Goal: Navigation & Orientation: Go to known website

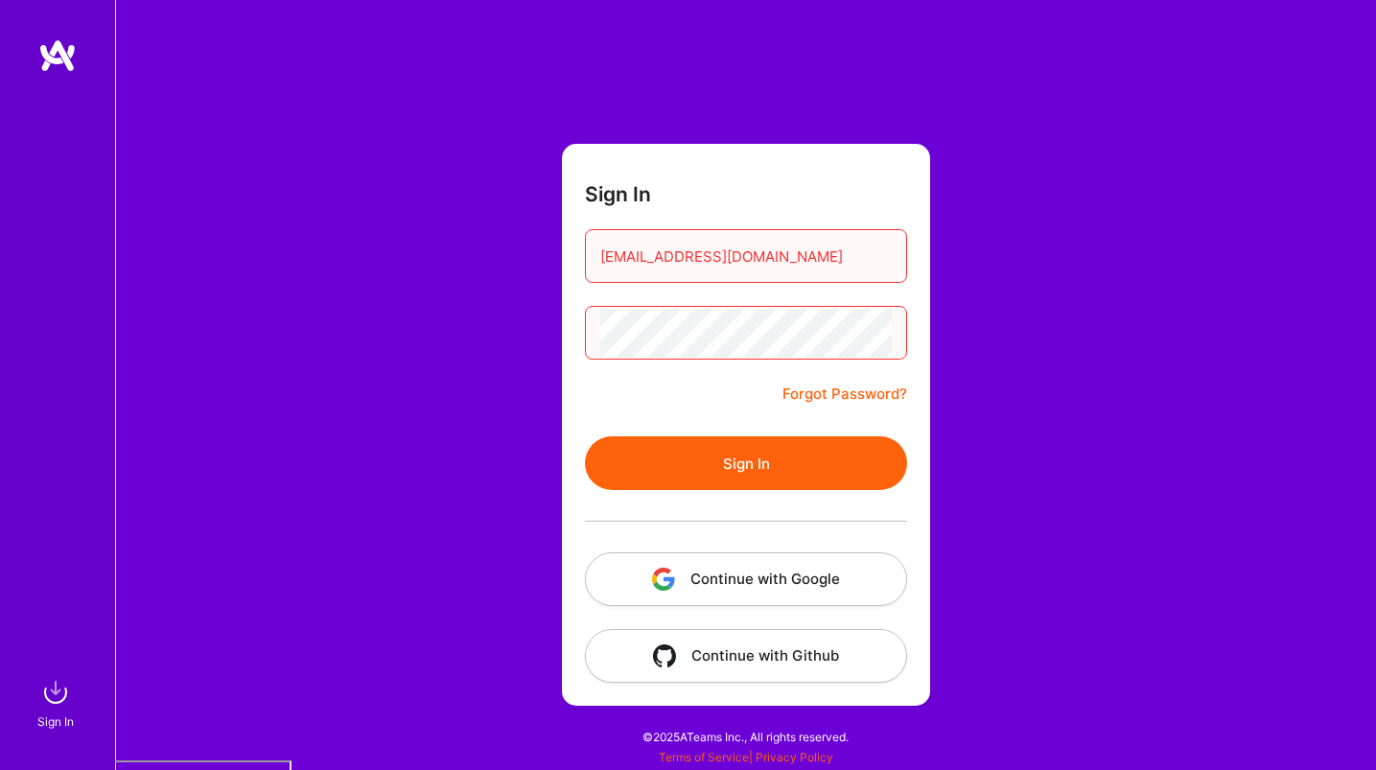
click at [770, 592] on button "Continue with Google" at bounding box center [746, 579] width 322 height 54
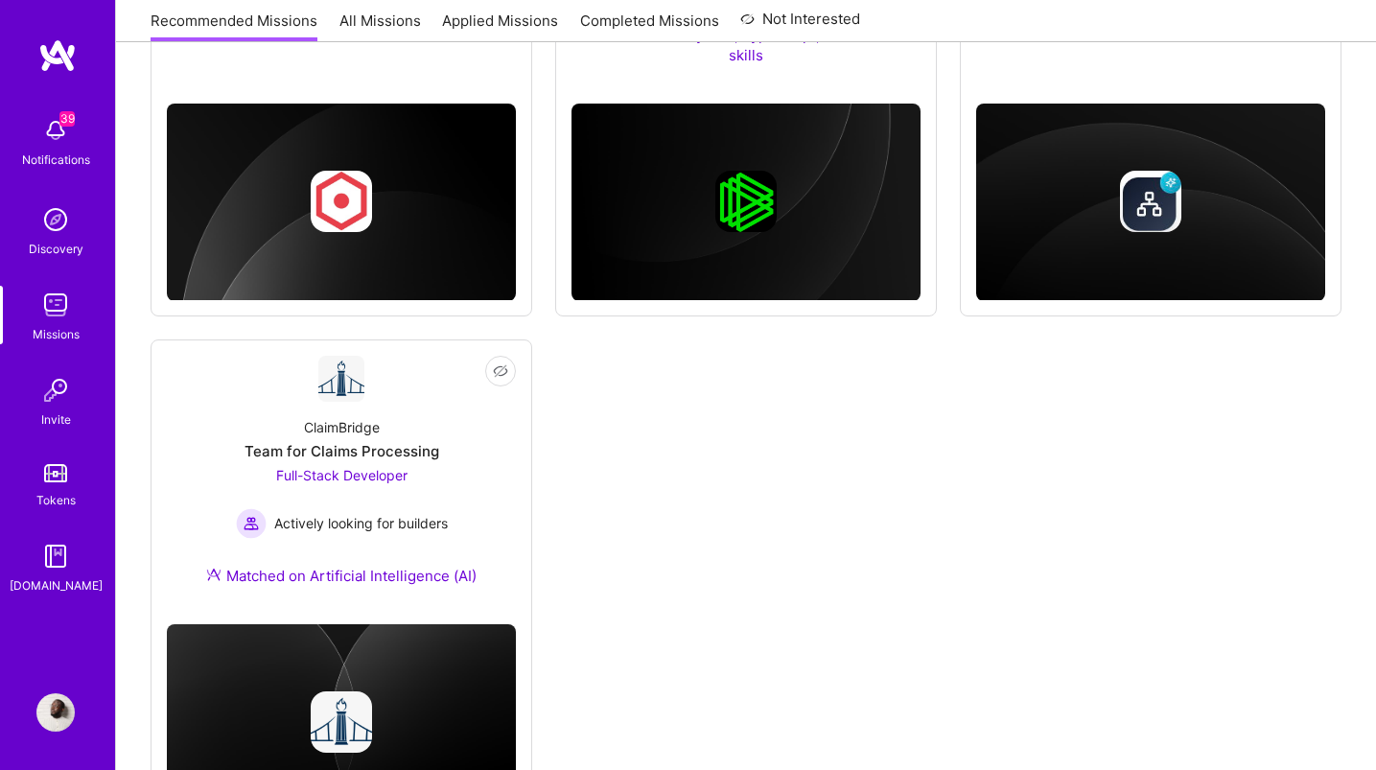
scroll to position [1177, 0]
